Goal: Download file/media

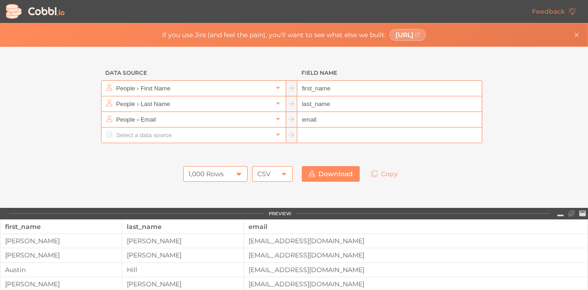
click at [235, 171] on icon at bounding box center [238, 173] width 7 height 7
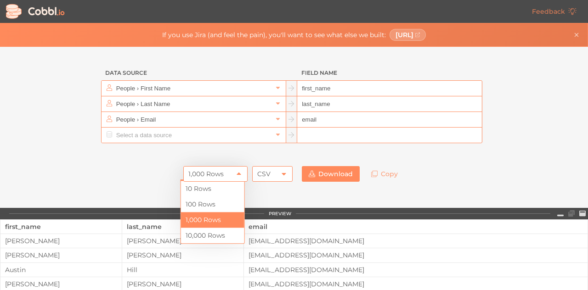
click at [197, 172] on div "1,000 Rows" at bounding box center [205, 174] width 35 height 16
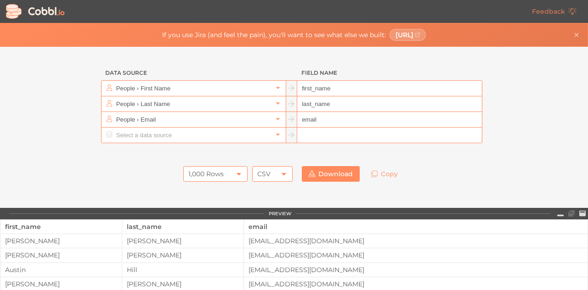
click at [188, 172] on div "1,000 Rows" at bounding box center [205, 174] width 35 height 16
click at [351, 176] on link "Download" at bounding box center [331, 174] width 58 height 16
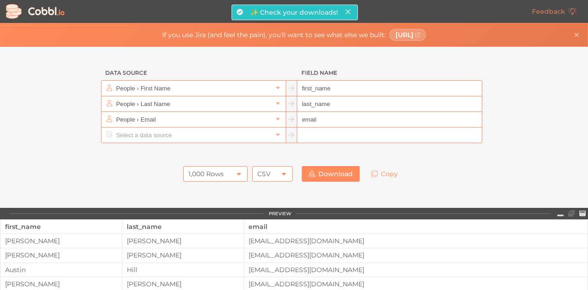
click at [190, 171] on div "1,000 Rows" at bounding box center [205, 174] width 35 height 16
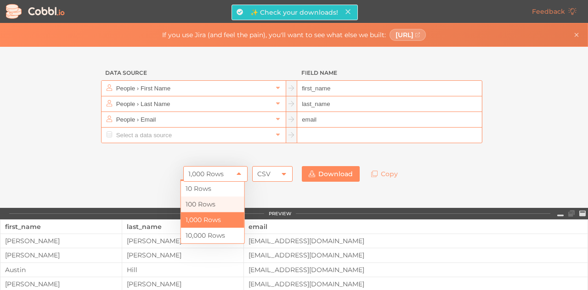
click at [200, 199] on li "100 Rows" at bounding box center [212, 205] width 63 height 16
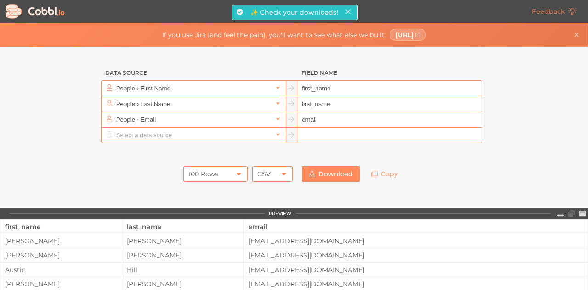
click at [210, 170] on div "100 Rows" at bounding box center [203, 174] width 30 height 16
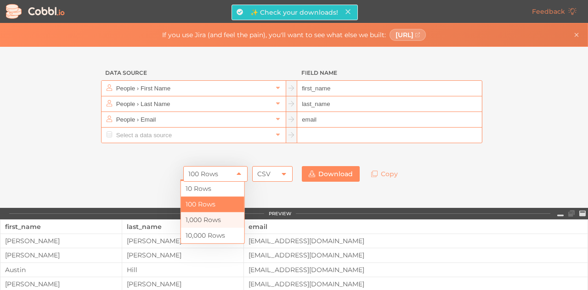
click at [186, 218] on li "1,000 Rows" at bounding box center [212, 220] width 63 height 16
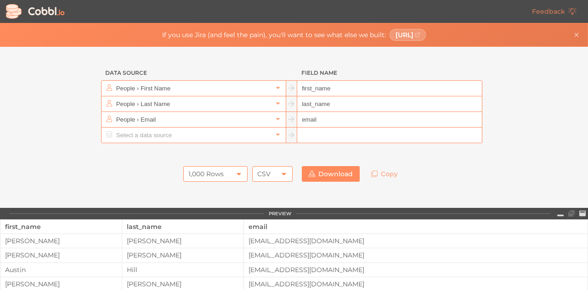
click at [319, 173] on link "Download" at bounding box center [331, 174] width 58 height 16
